Goal: Task Accomplishment & Management: Manage account settings

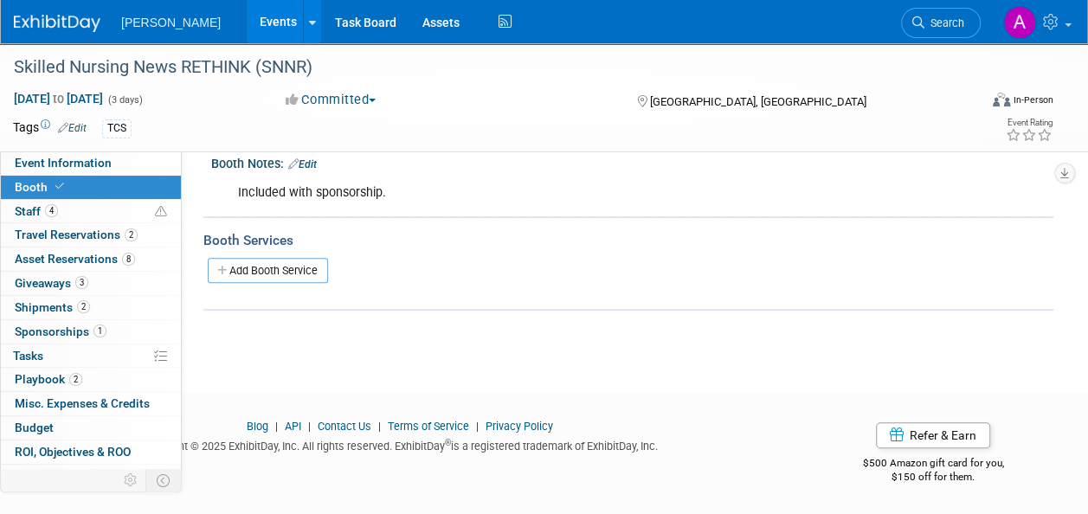
click at [941, 29] on link "Search" at bounding box center [941, 23] width 80 height 30
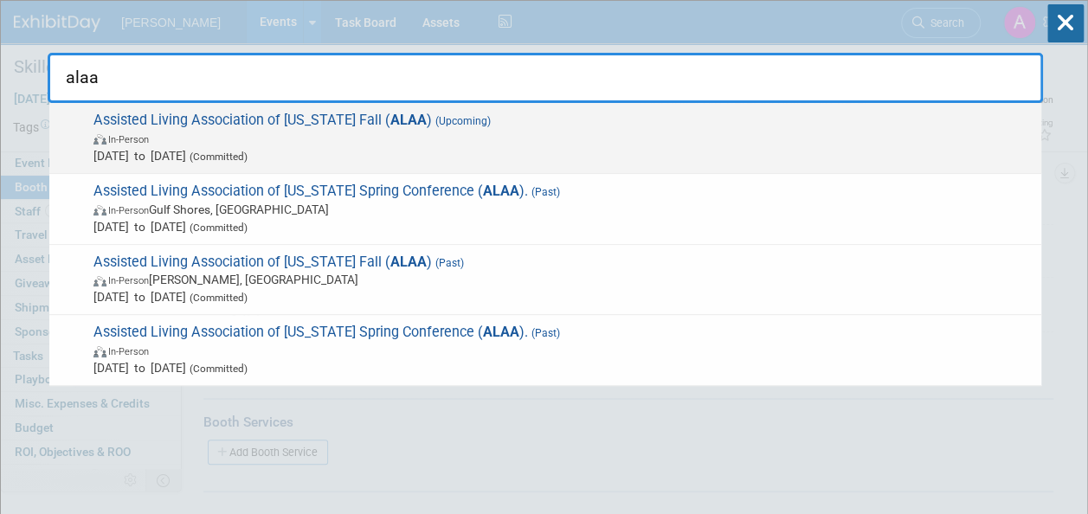
type input "alaa"
click at [493, 142] on span "In-Person" at bounding box center [562, 138] width 939 height 17
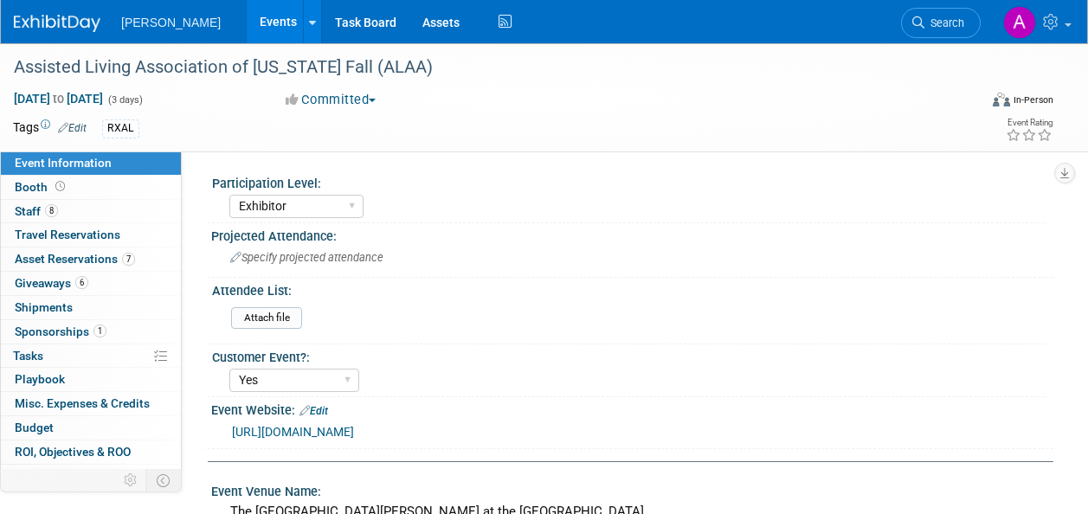
select select "Exhibitor"
select select "Yes"
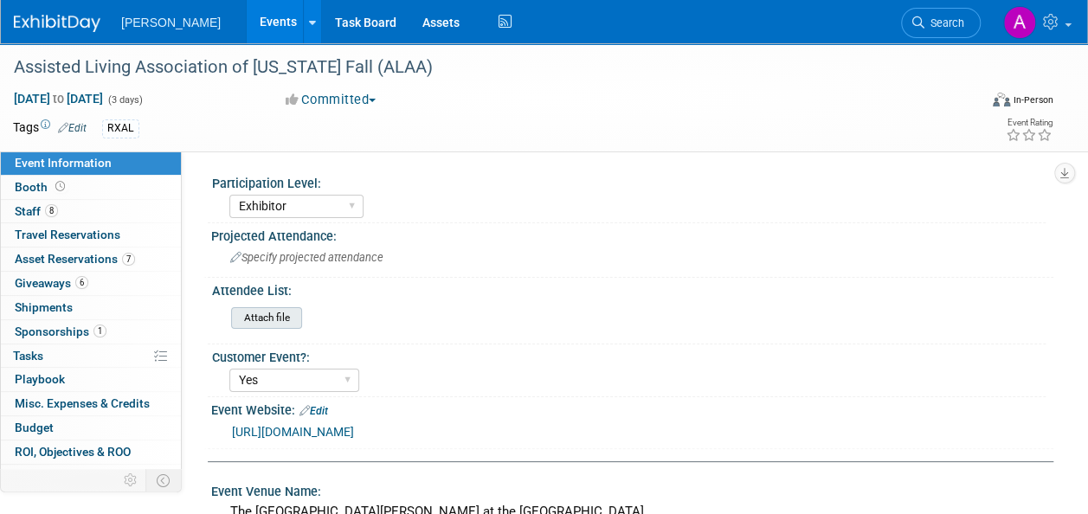
click at [265, 319] on input "file" at bounding box center [183, 318] width 235 height 20
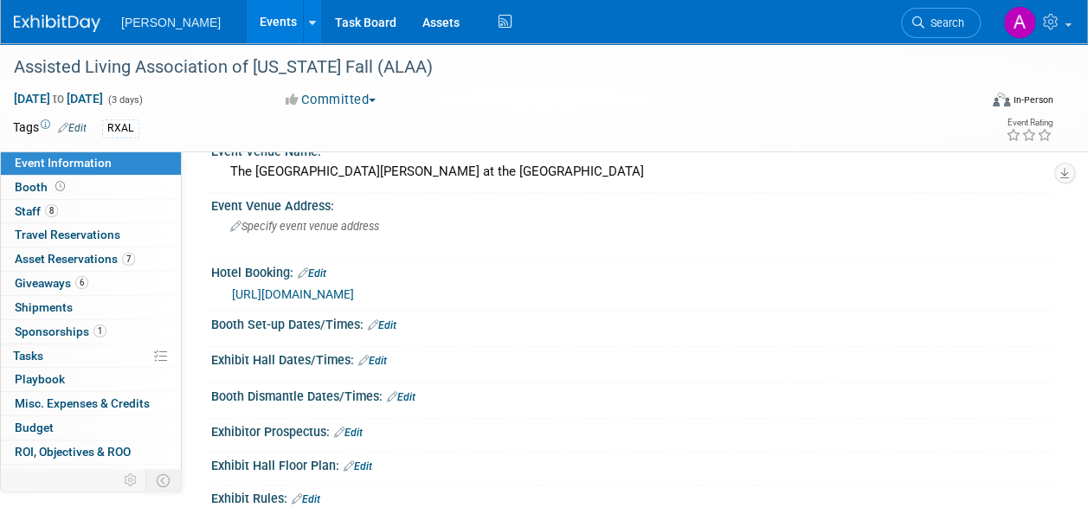
scroll to position [433, 0]
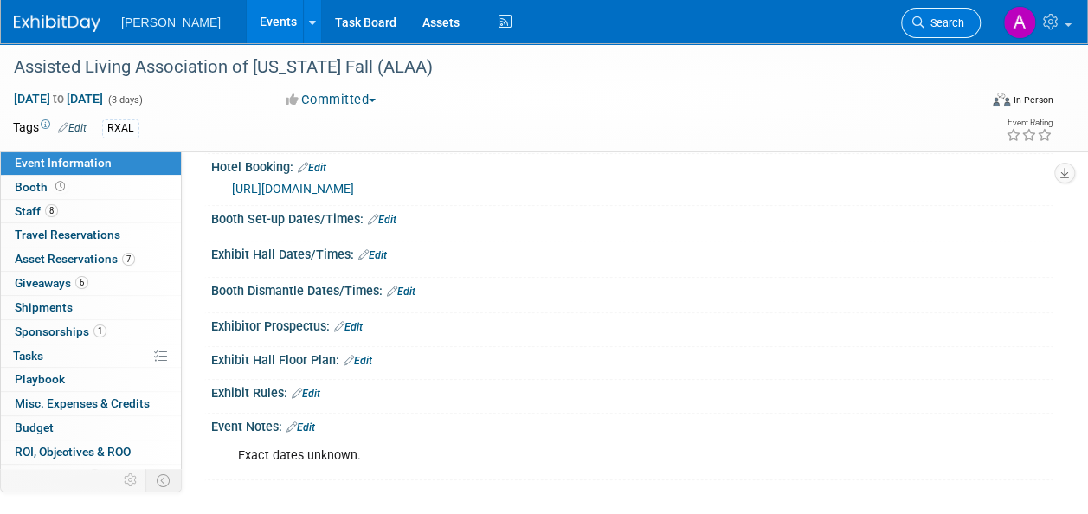
click at [936, 28] on span "Search" at bounding box center [944, 22] width 40 height 13
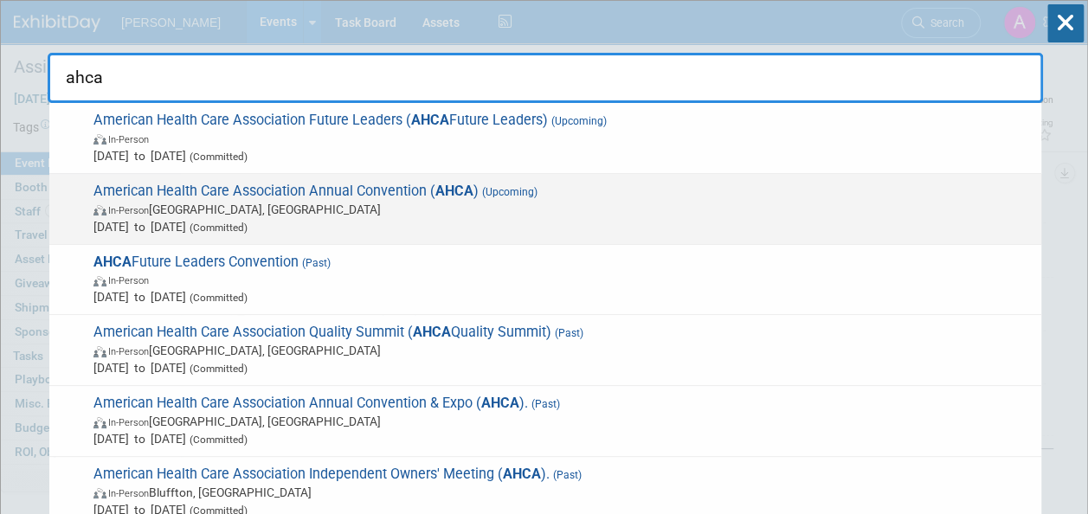
type input "ahca"
click at [412, 197] on span "American Health Care Association Annual Convention ( AHCA ) (Upcoming) In-Perso…" at bounding box center [560, 209] width 944 height 53
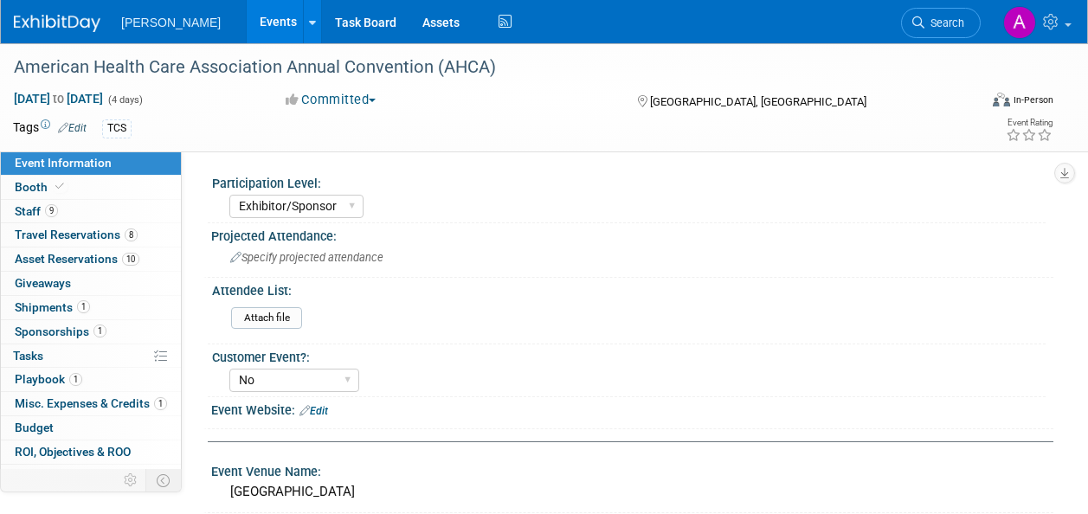
select select "Exhibitor/Sponsor"
select select "No"
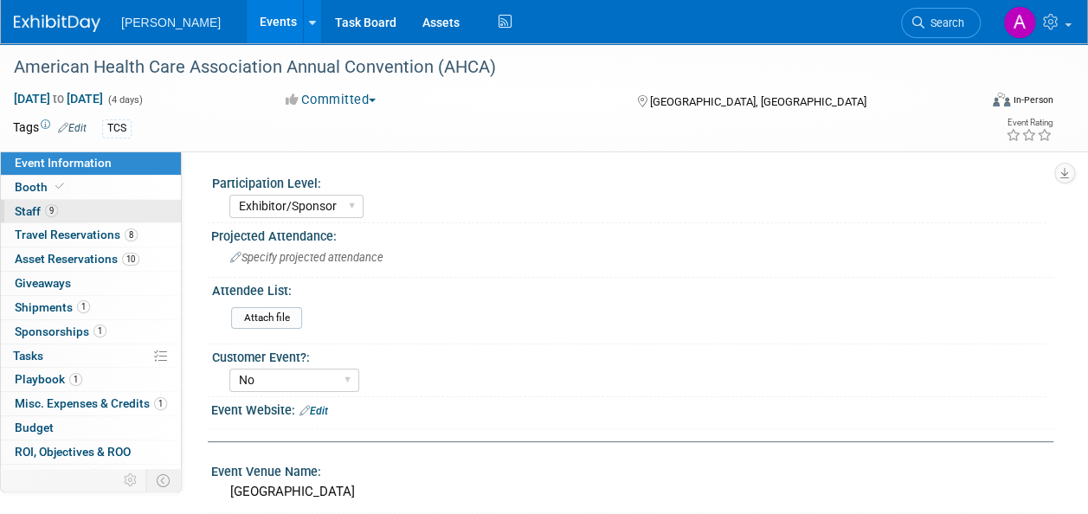
click at [45, 214] on span "9" at bounding box center [51, 210] width 13 height 13
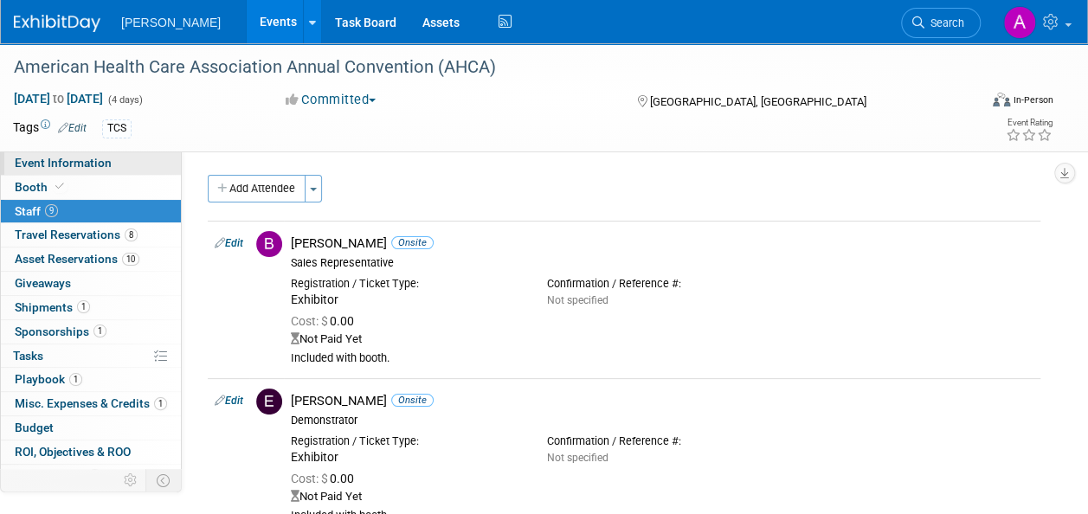
click at [100, 162] on span "Event Information" at bounding box center [63, 163] width 97 height 14
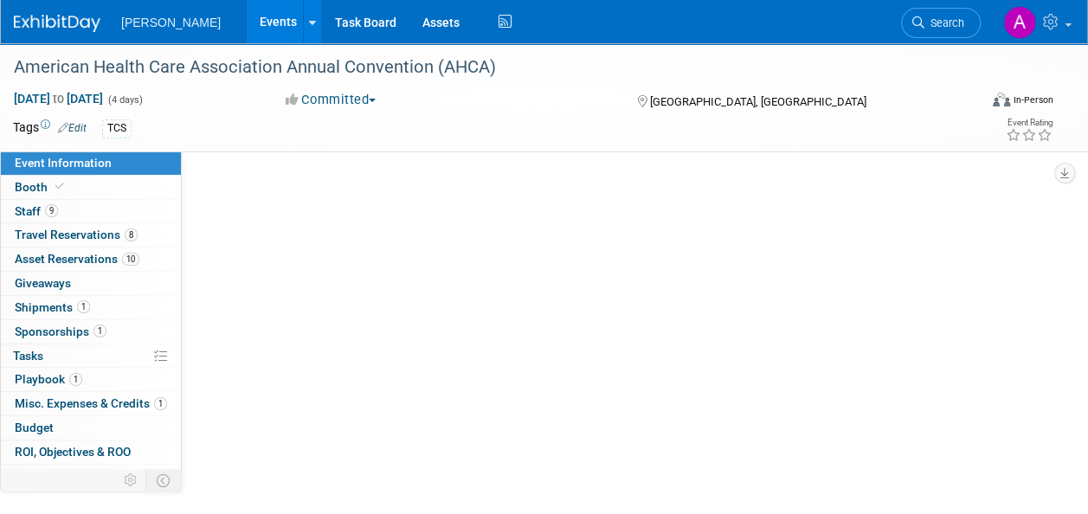
select select "Exhibitor/Sponsor"
select select "No"
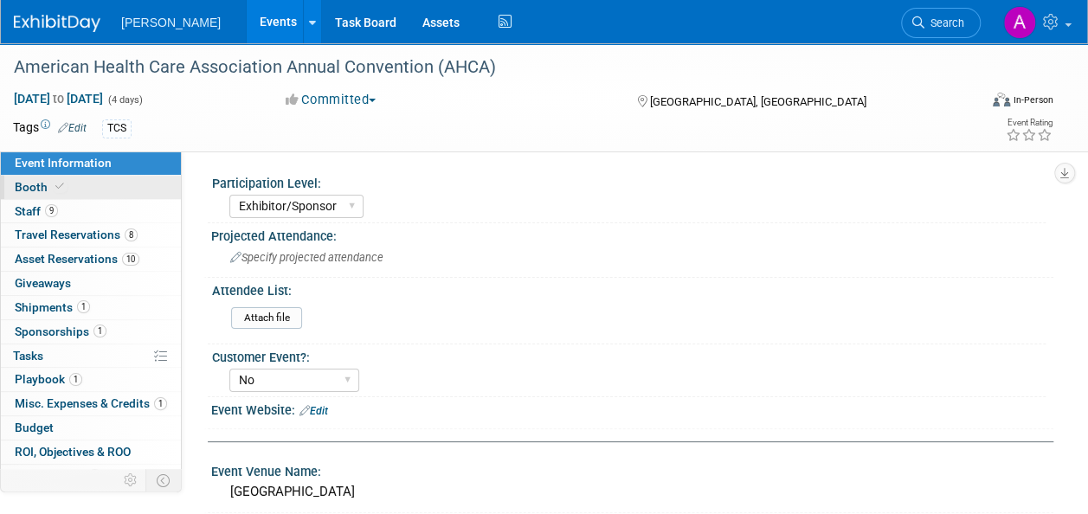
click at [70, 184] on link "Booth" at bounding box center [91, 187] width 180 height 23
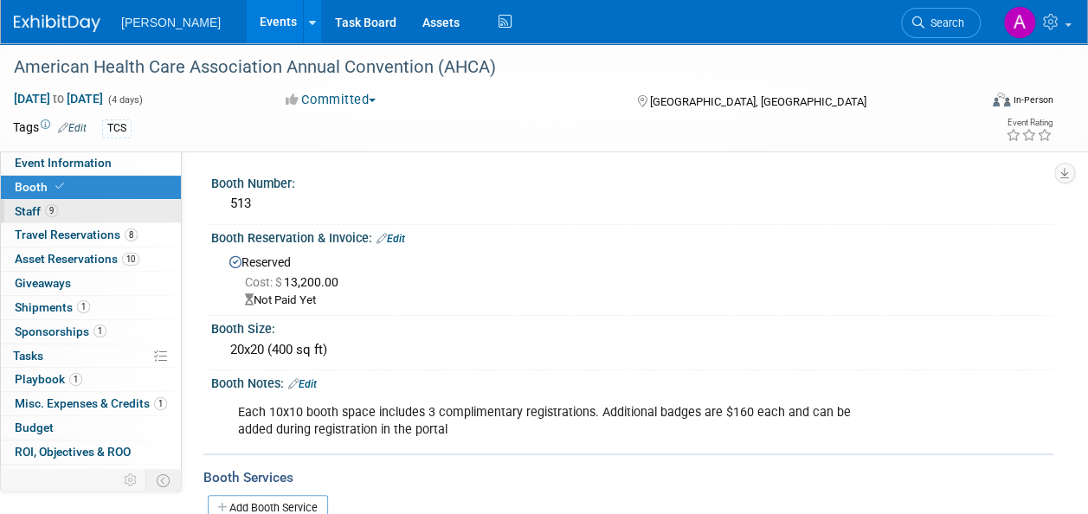
click at [66, 213] on link "9 Staff 9" at bounding box center [91, 211] width 180 height 23
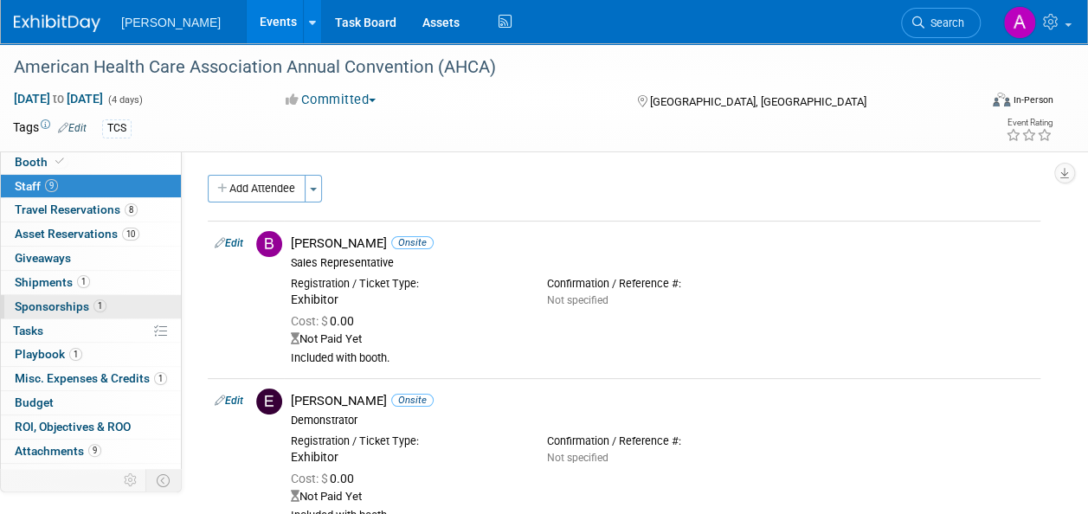
scroll to position [39, 0]
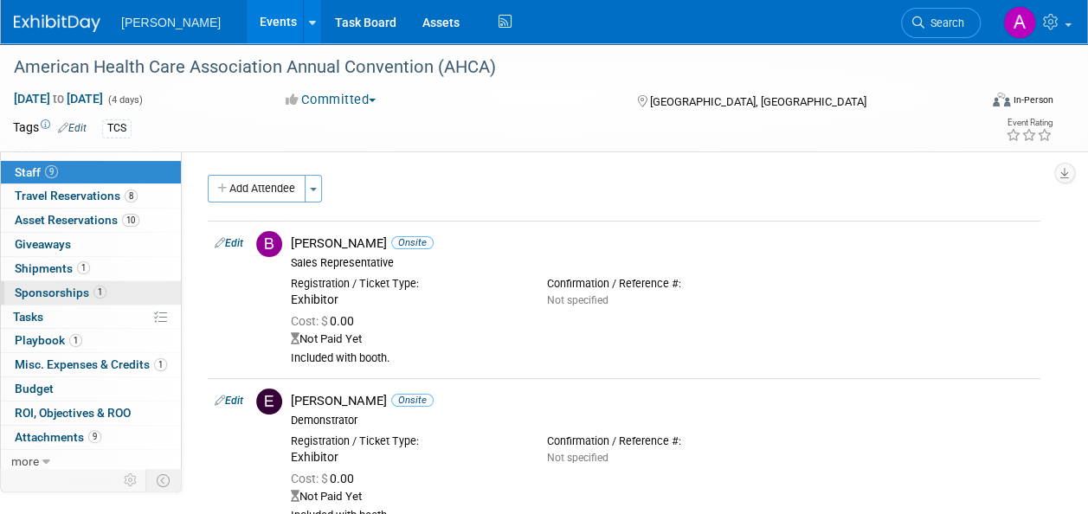
click at [80, 290] on span "Sponsorships 1" at bounding box center [61, 293] width 92 height 14
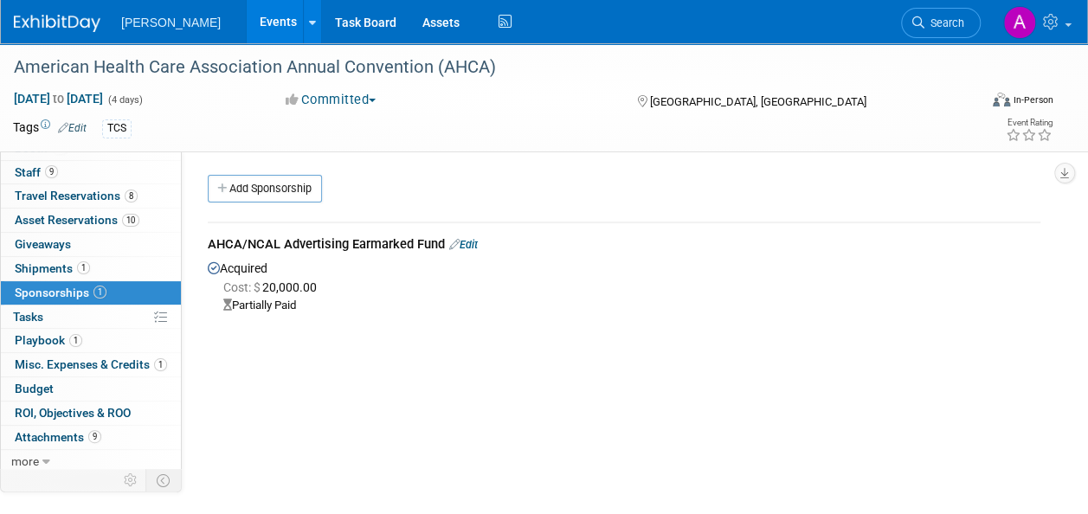
click at [70, 363] on span "Misc. Expenses & Credits 1" at bounding box center [91, 364] width 152 height 14
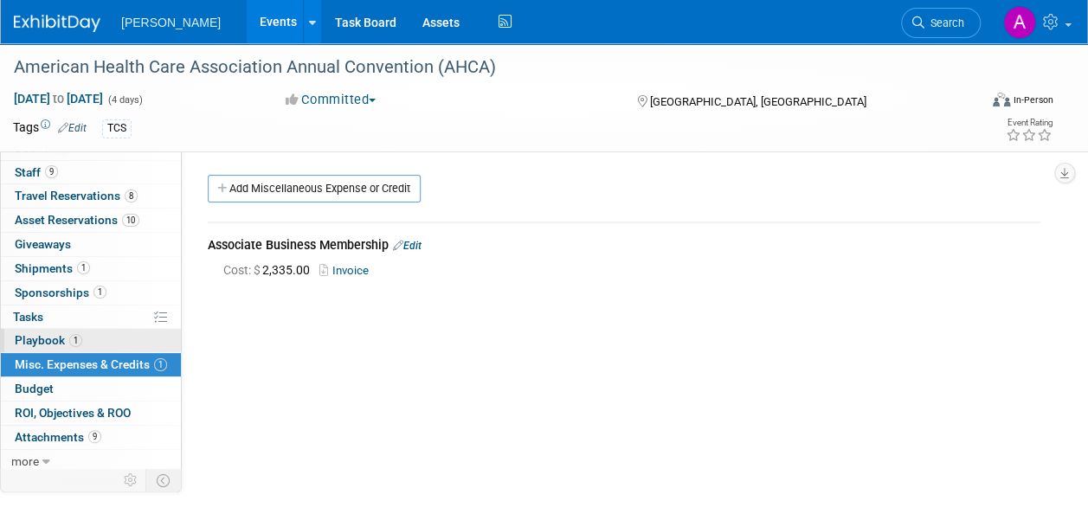
click at [73, 337] on span "1" at bounding box center [75, 340] width 13 height 13
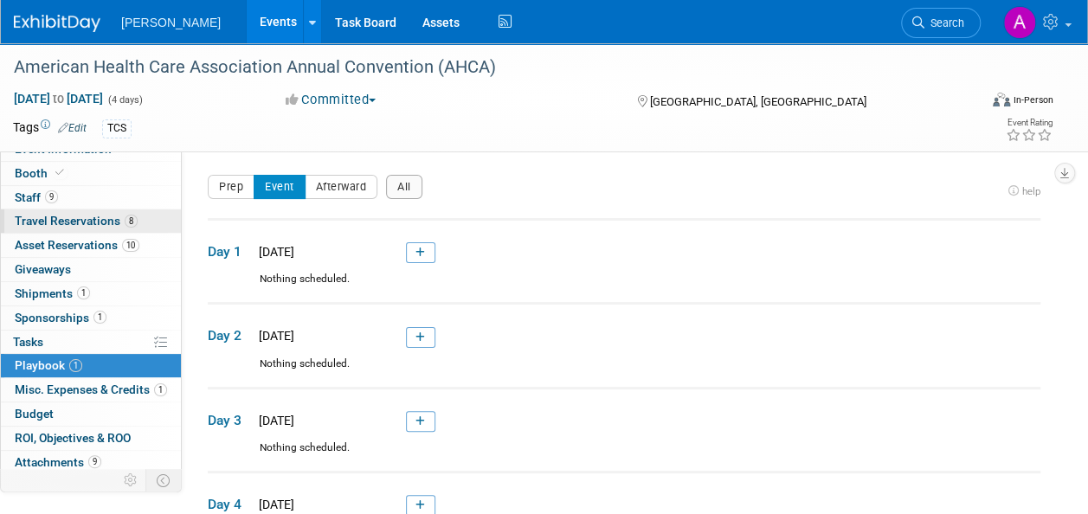
scroll to position [0, 0]
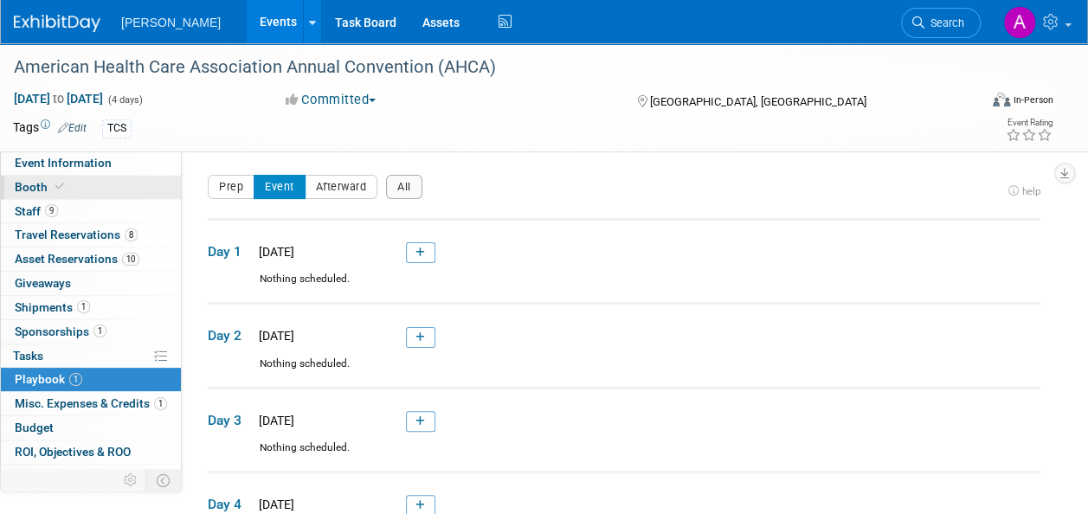
click at [53, 193] on span "Booth" at bounding box center [41, 187] width 53 height 14
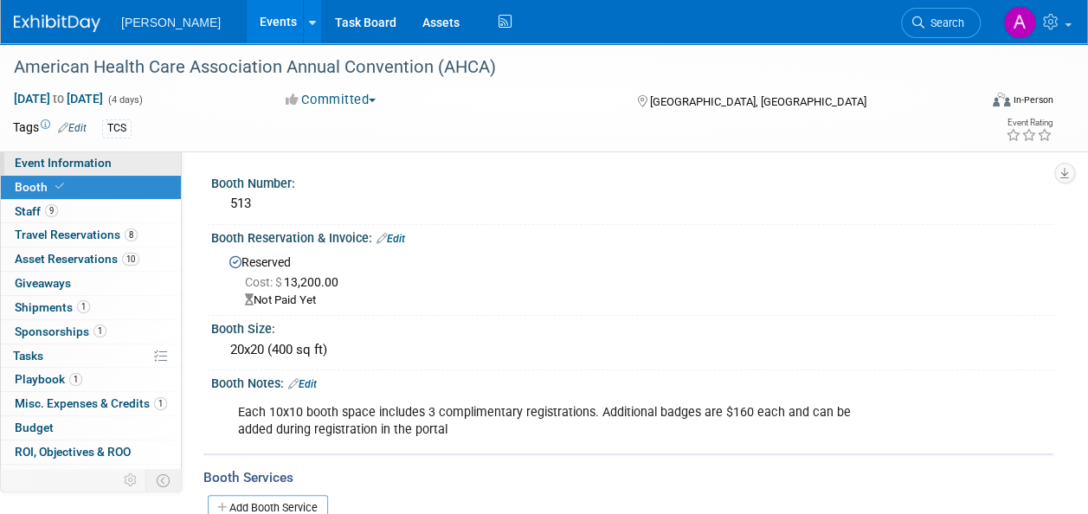
click at [22, 156] on span "Event Information" at bounding box center [63, 163] width 97 height 14
select select "Exhibitor/Sponsor"
select select "No"
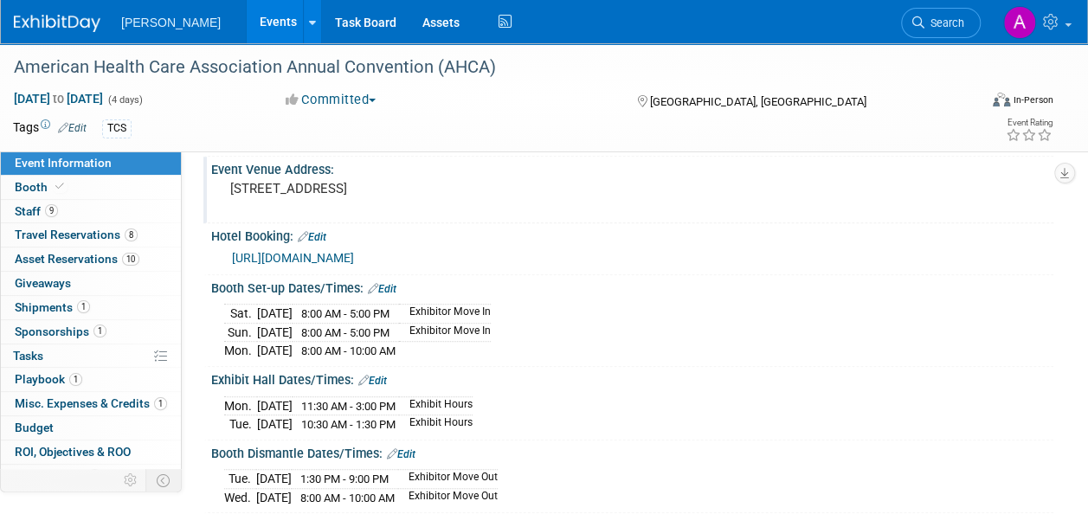
scroll to position [433, 0]
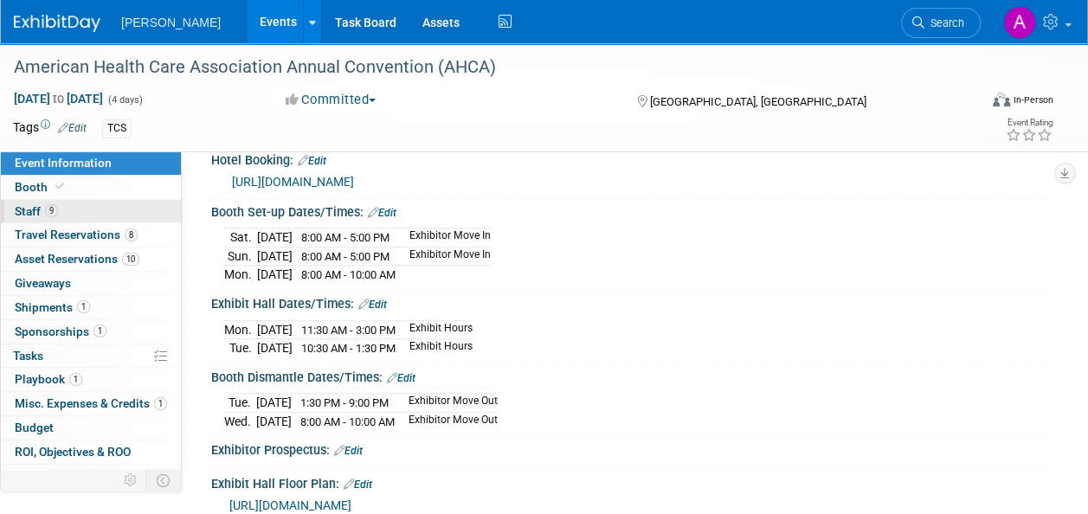
click at [61, 200] on link "9 Staff 9" at bounding box center [91, 211] width 180 height 23
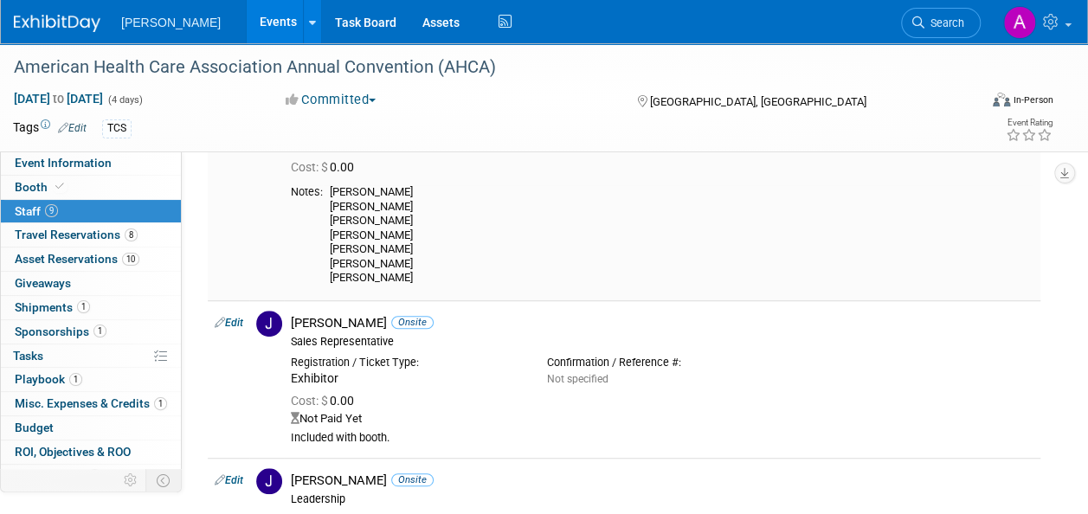
scroll to position [346, 0]
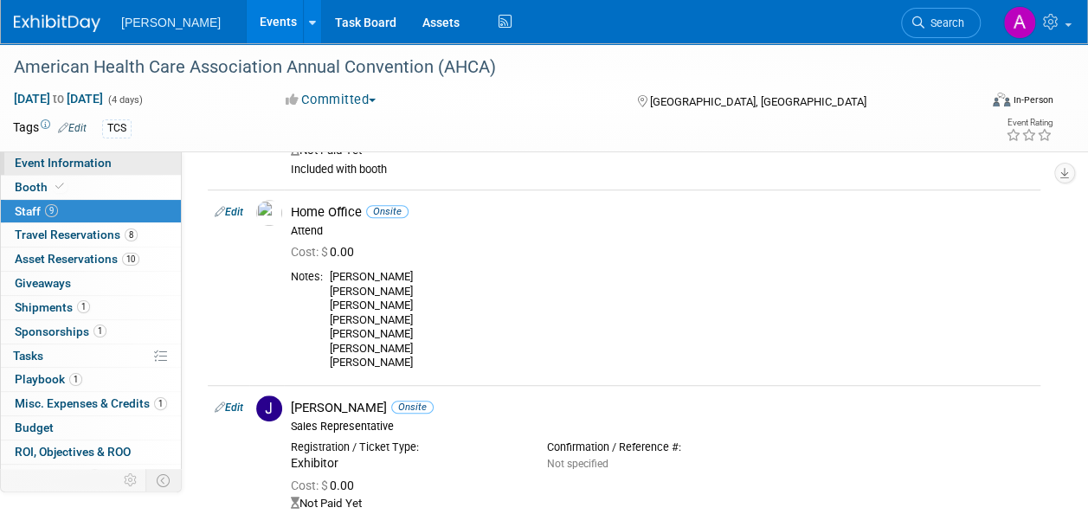
click at [45, 152] on link "Event Information" at bounding box center [91, 162] width 180 height 23
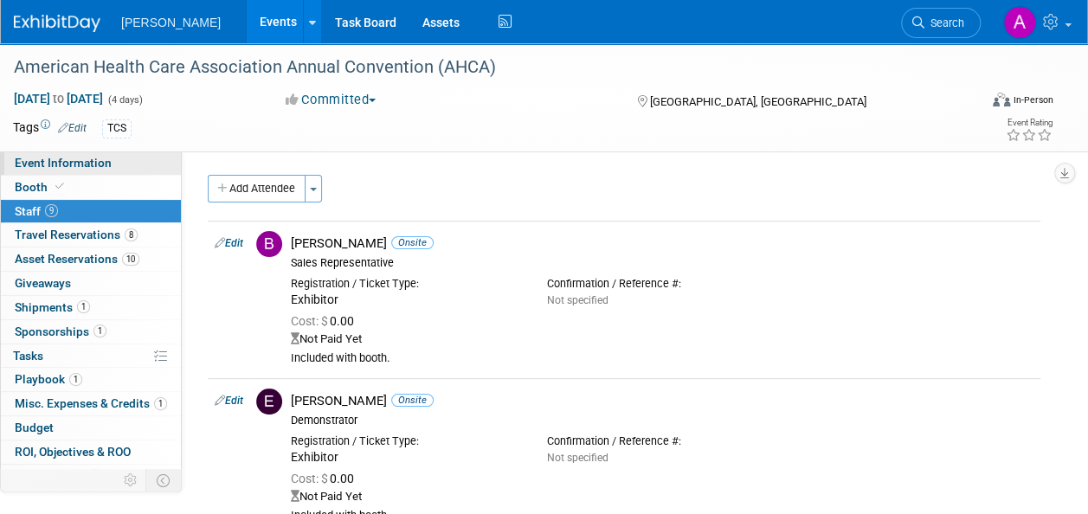
select select "Exhibitor/Sponsor"
select select "No"
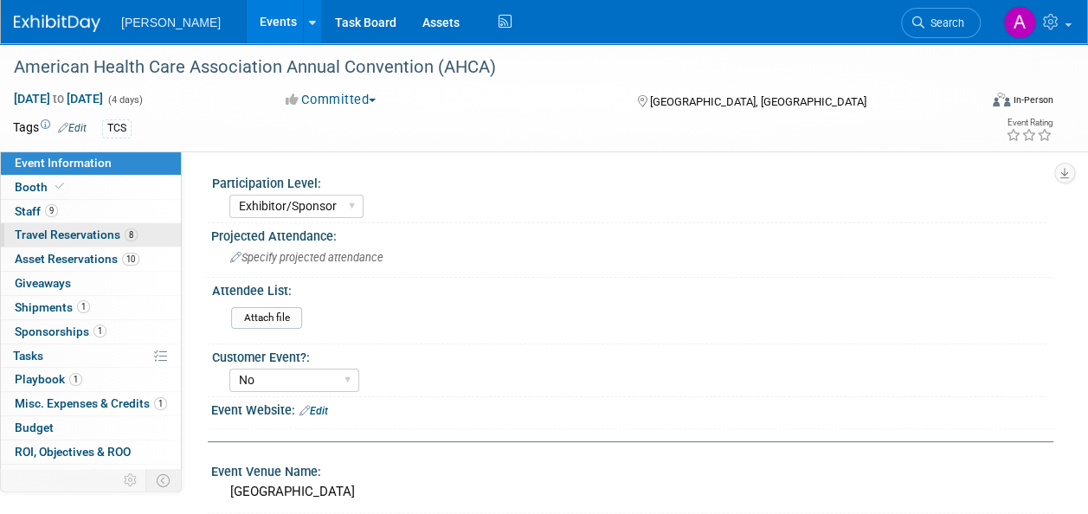
click at [85, 235] on span "Travel Reservations 8" at bounding box center [76, 235] width 123 height 14
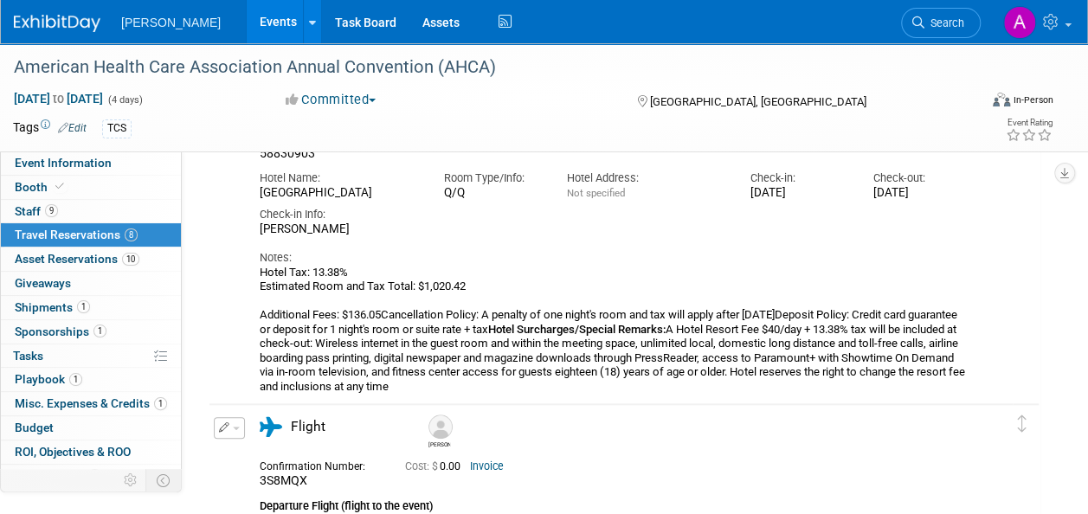
scroll to position [589, 0]
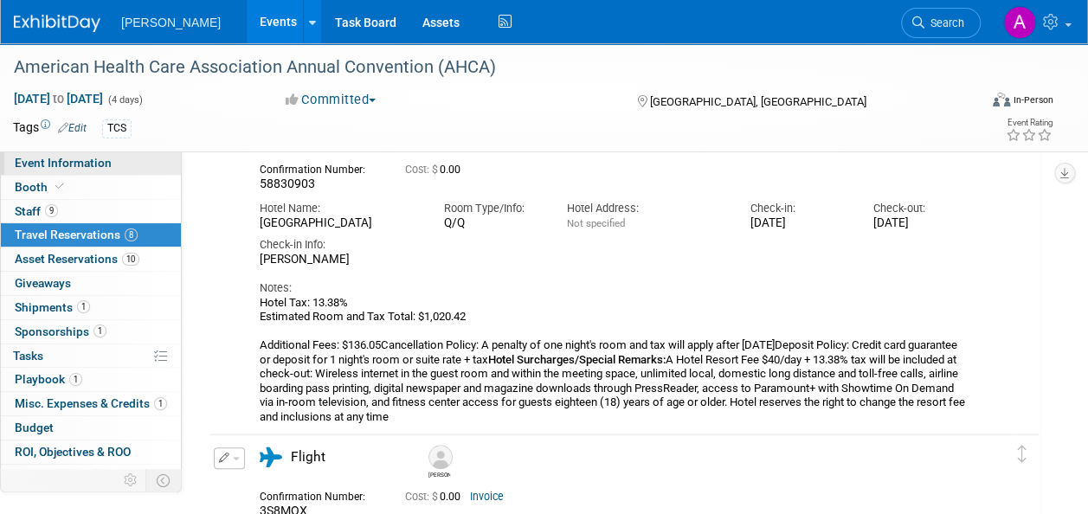
click at [71, 164] on span "Event Information" at bounding box center [63, 163] width 97 height 14
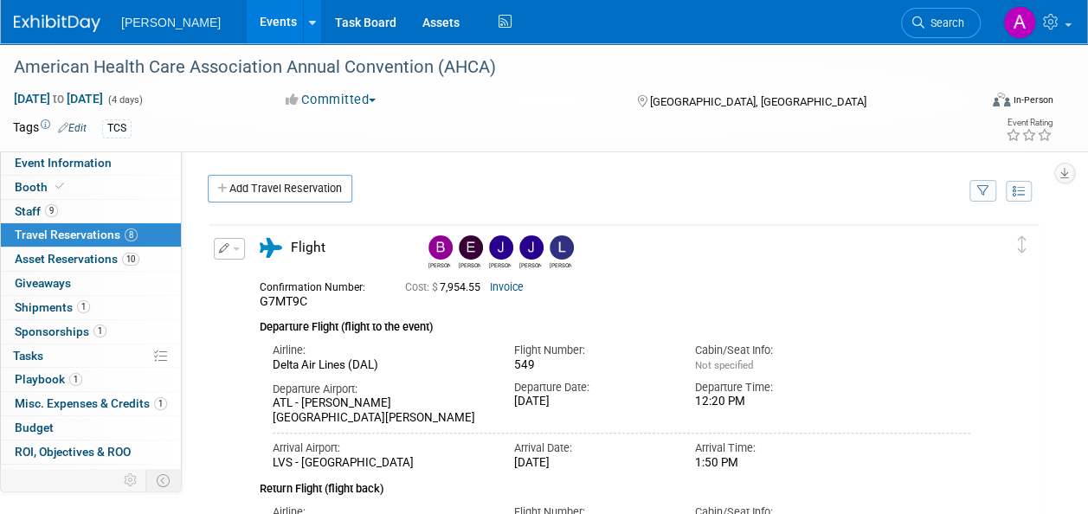
select select "Exhibitor/Sponsor"
select select "No"
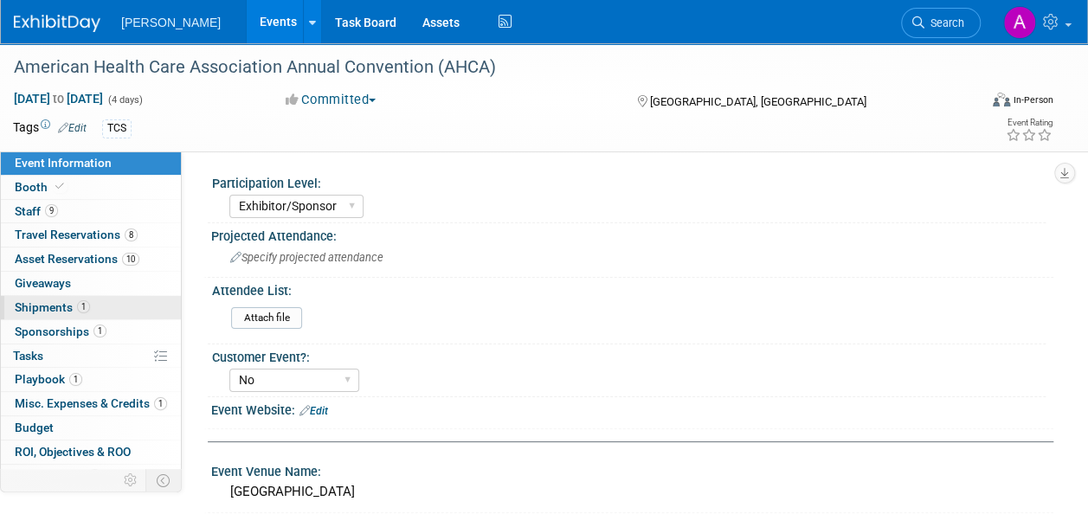
click at [62, 297] on link "1 Shipments 1" at bounding box center [91, 307] width 180 height 23
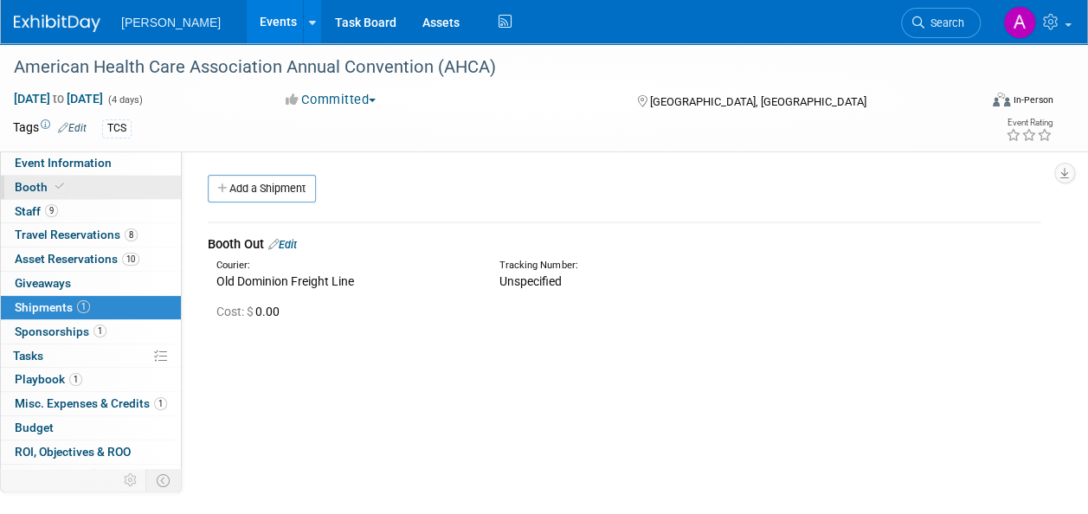
click at [87, 190] on link "Booth" at bounding box center [91, 187] width 180 height 23
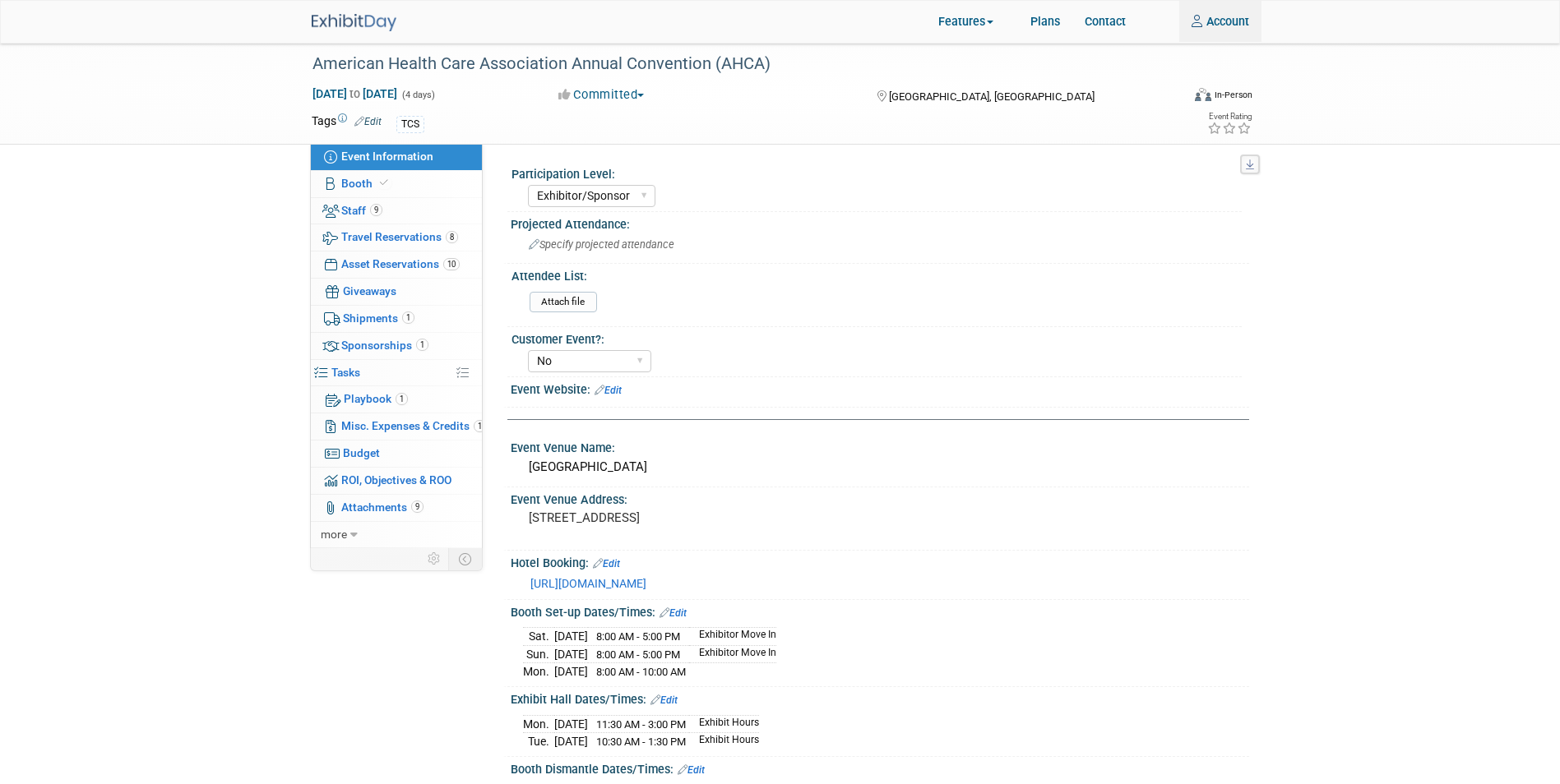
select select "Exhibitor/Sponsor"
select select "No"
